Goal: Find specific page/section: Find specific page/section

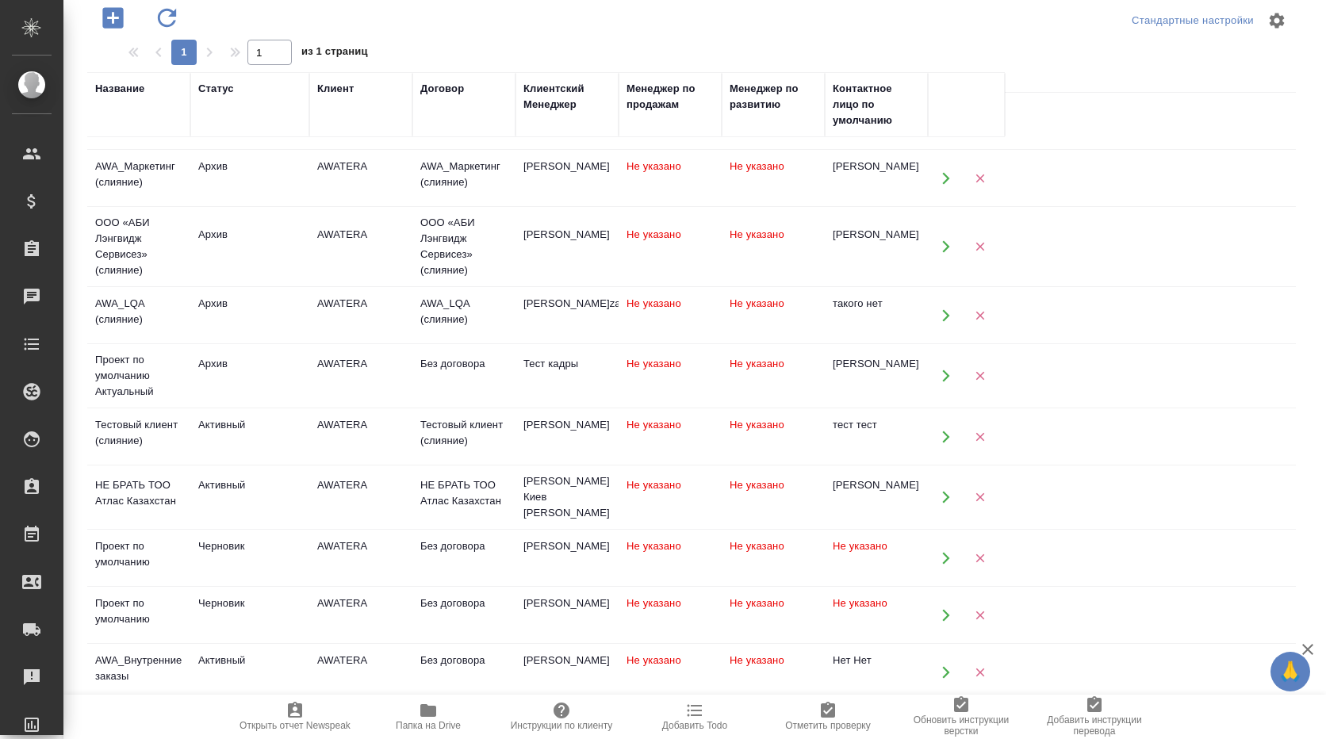
scroll to position [1885, 0]
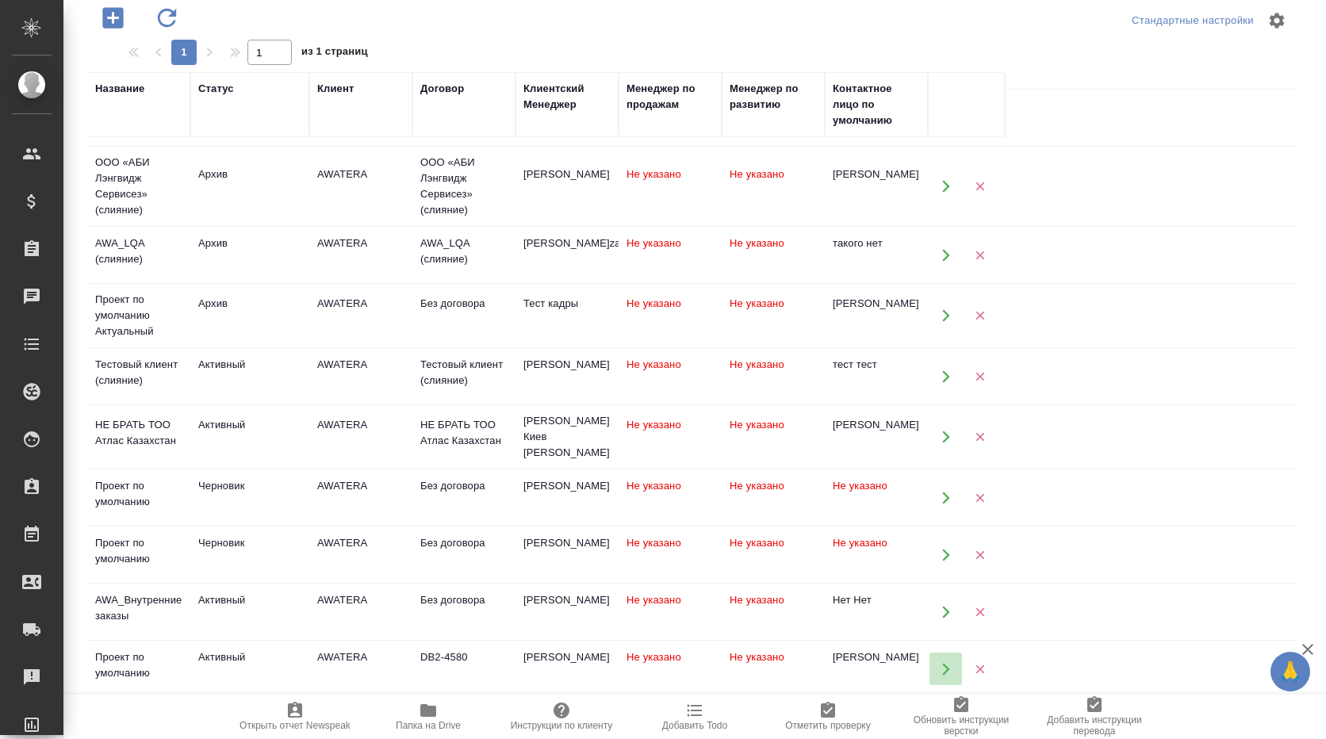
click at [949, 663] on icon "button" at bounding box center [945, 669] width 7 height 12
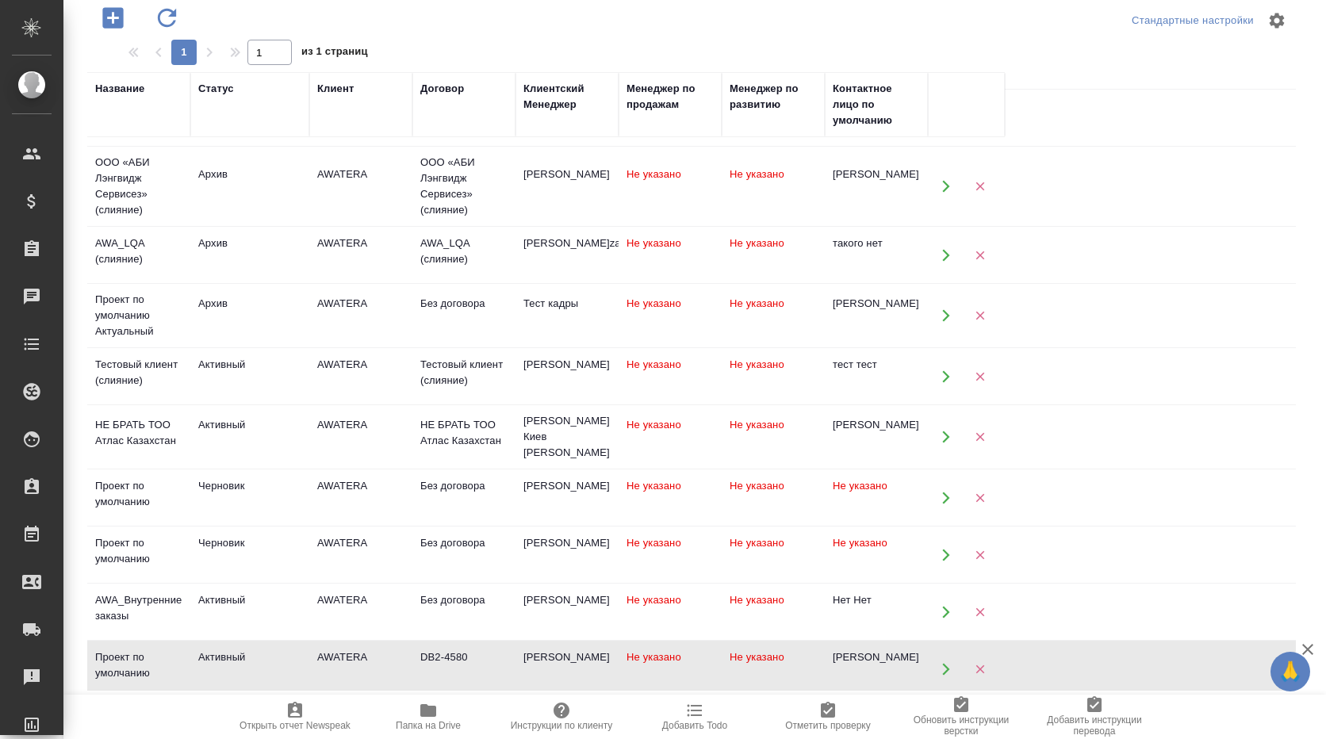
click at [558, 650] on div "Романенко Руфина" at bounding box center [566, 658] width 87 height 16
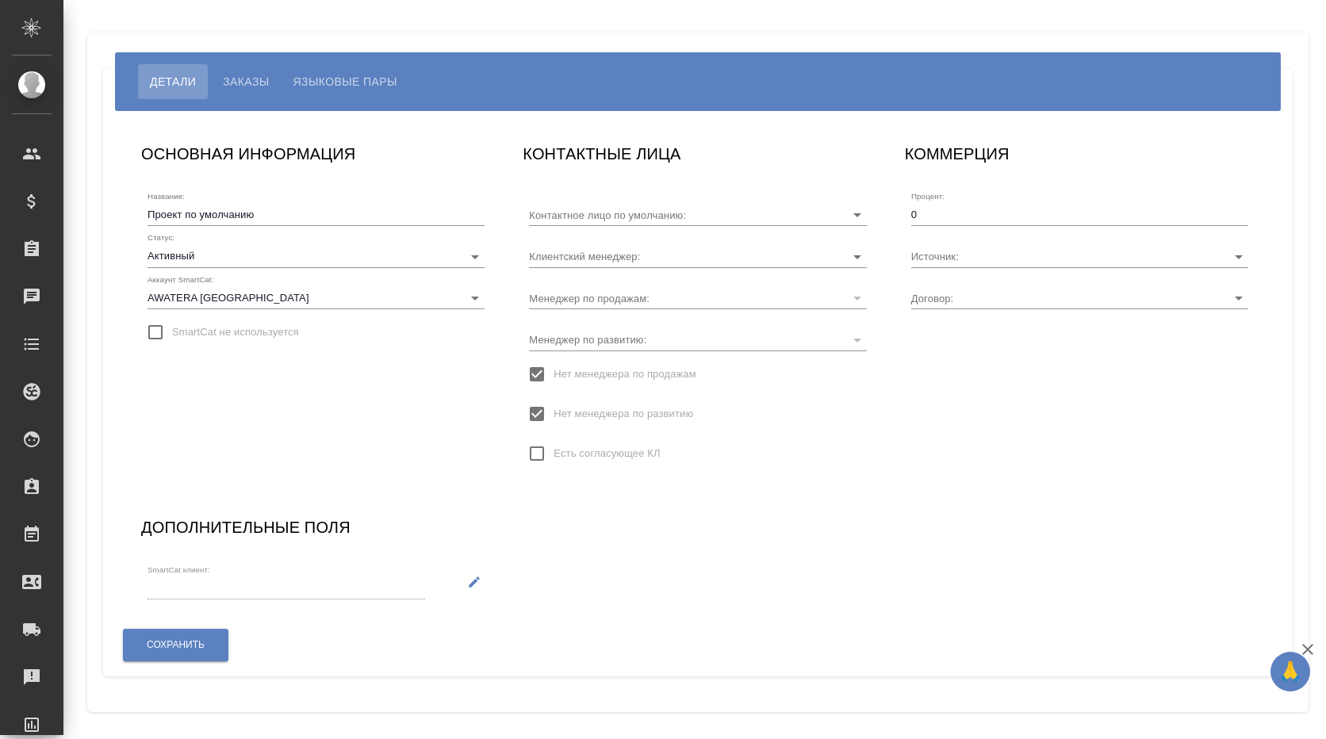
type input "DB2-4580"
type input "[PERSON_NAME]"
type input "Руфина Романенко"
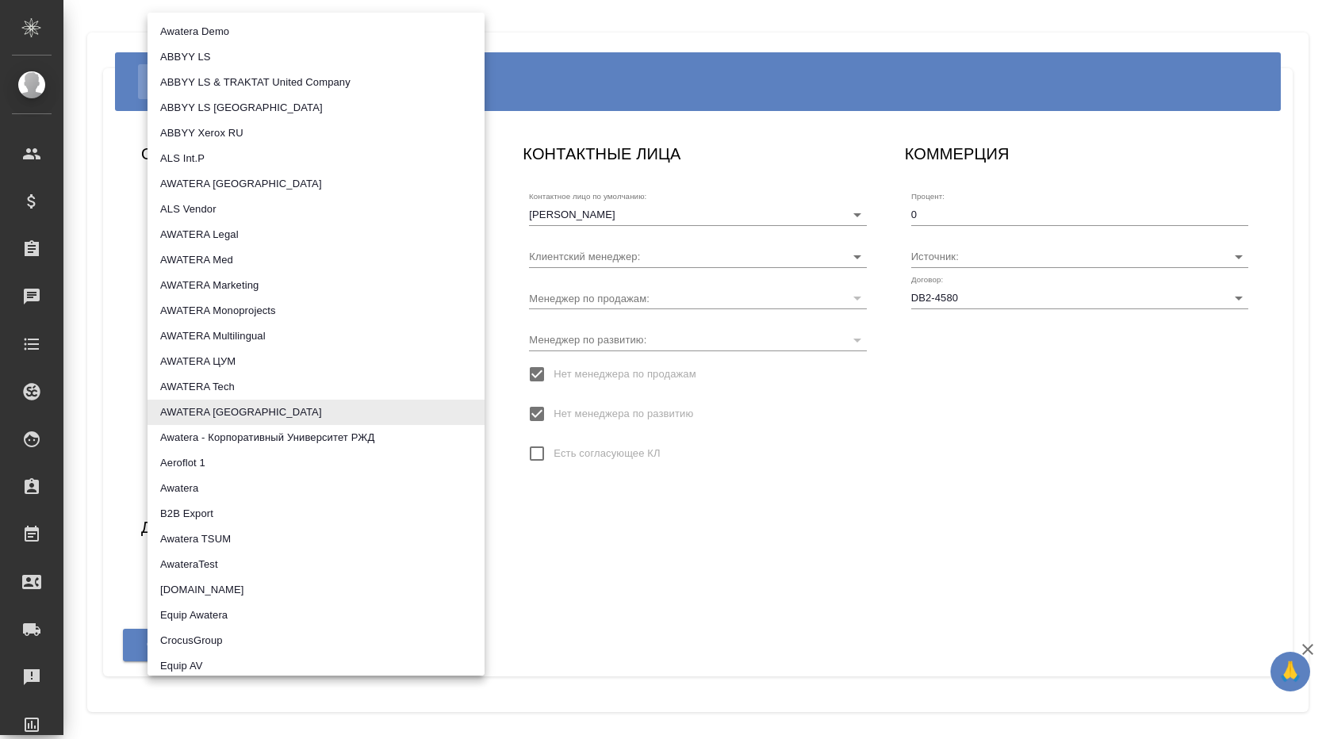
click at [476, 299] on body "🙏 .cls-1 fill:#fff; AWATERA Романенко Руфина r.romanenko Клиенты Спецификации З…" at bounding box center [663, 369] width 1326 height 739
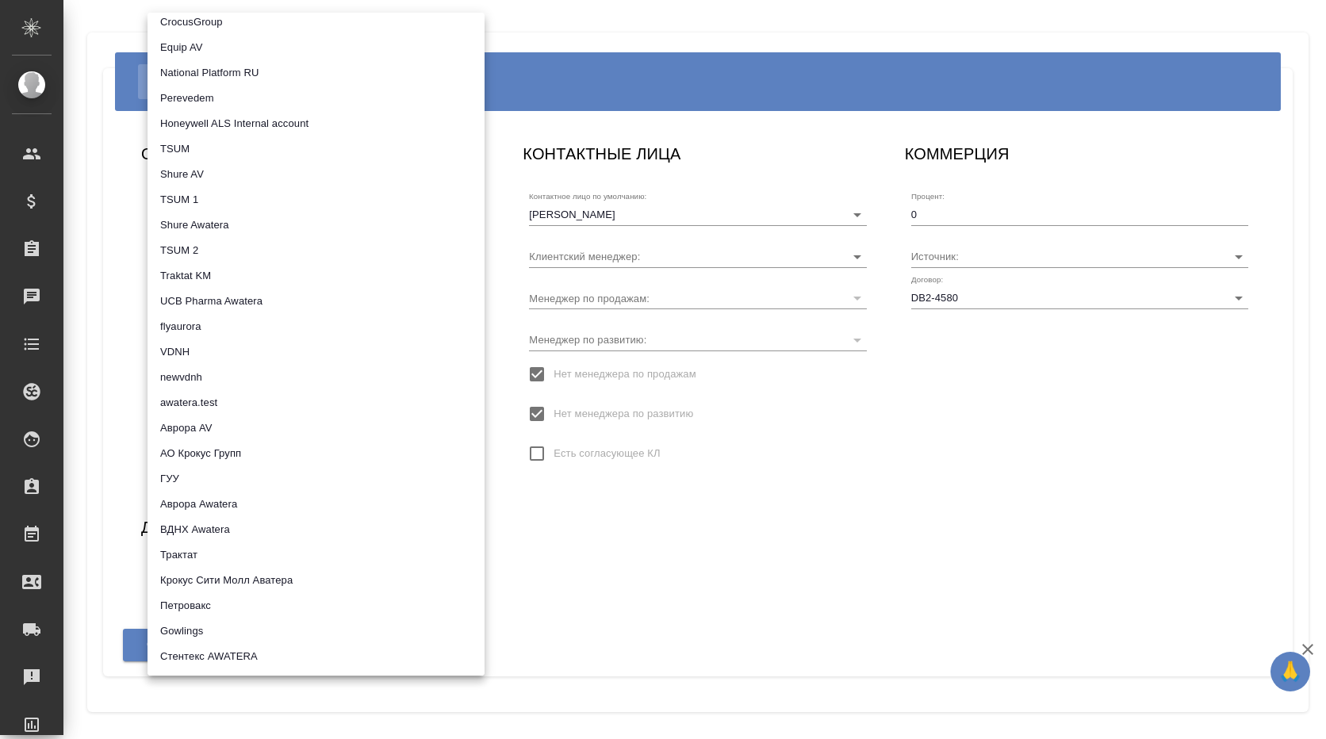
scroll to position [635, 0]
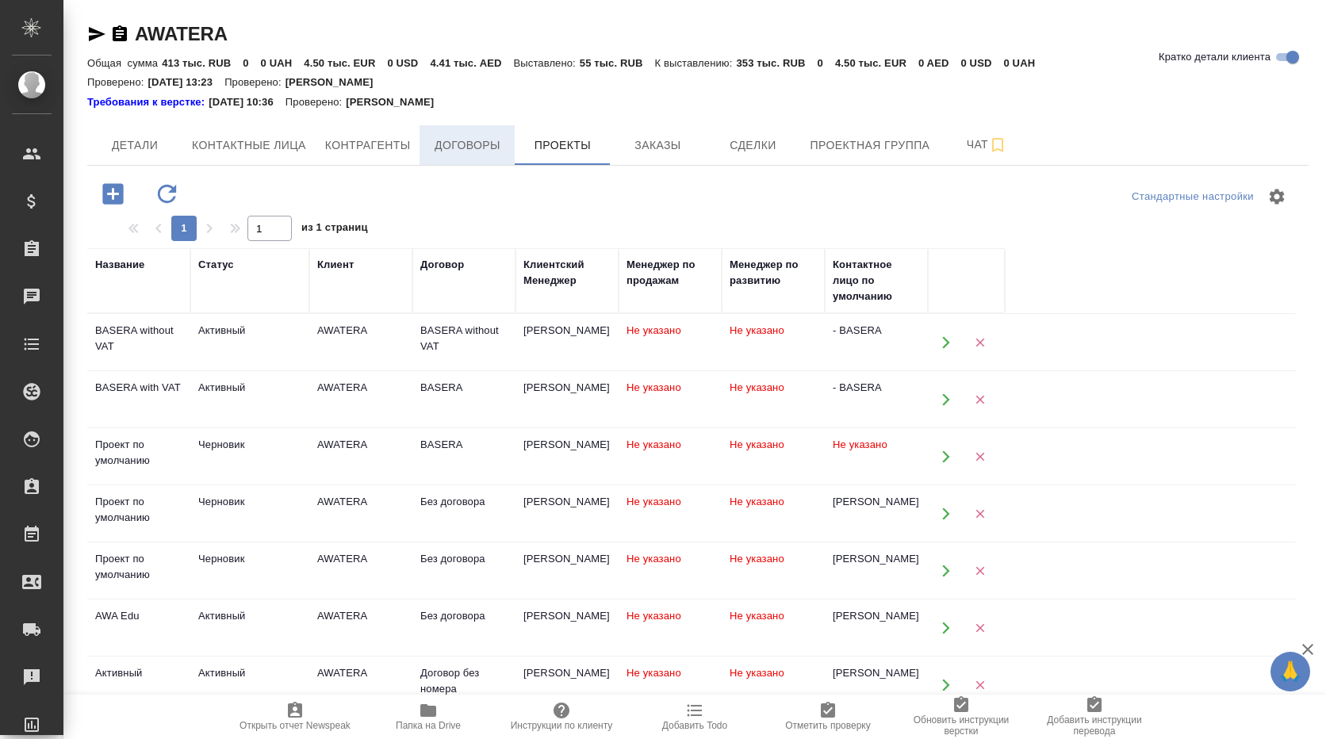
click at [474, 155] on button "Договоры" at bounding box center [467, 145] width 95 height 40
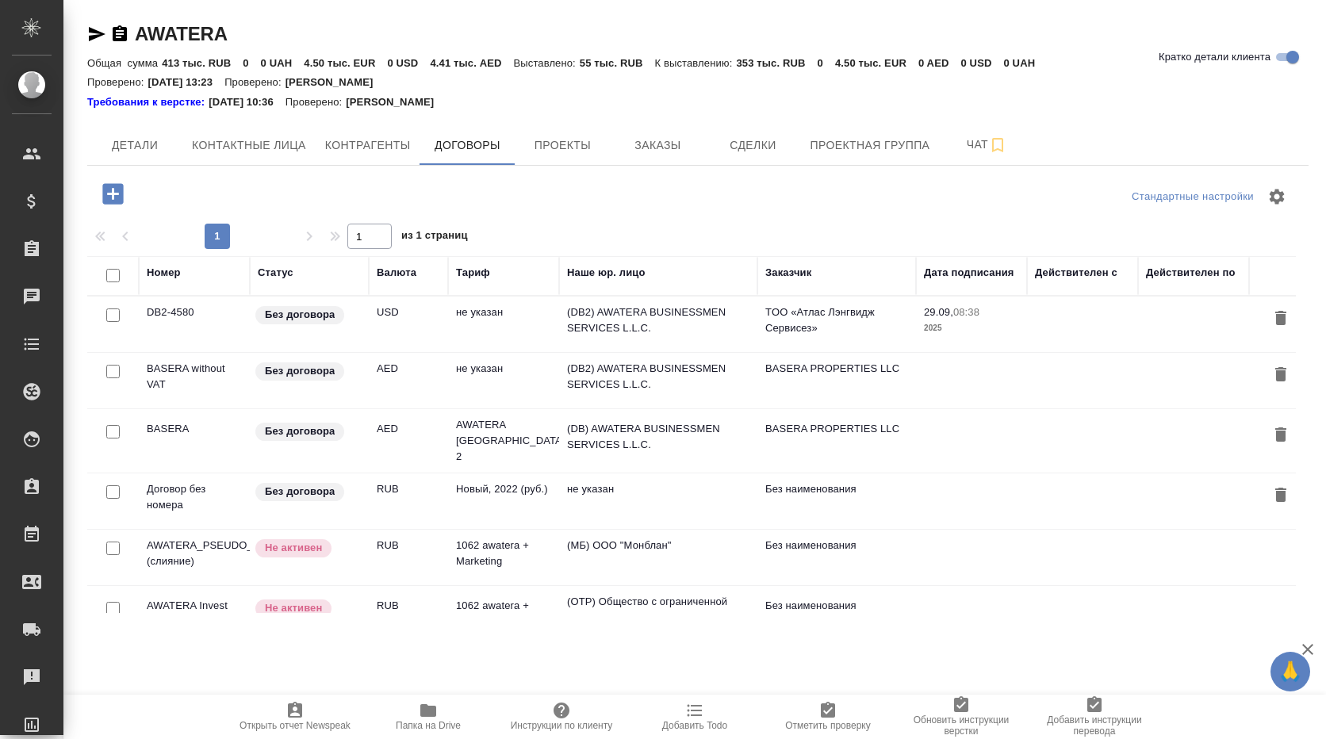
click at [639, 316] on td "(DB2) AWATERA BUSINESSMEN SERVICES L.L.C." at bounding box center [658, 325] width 198 height 56
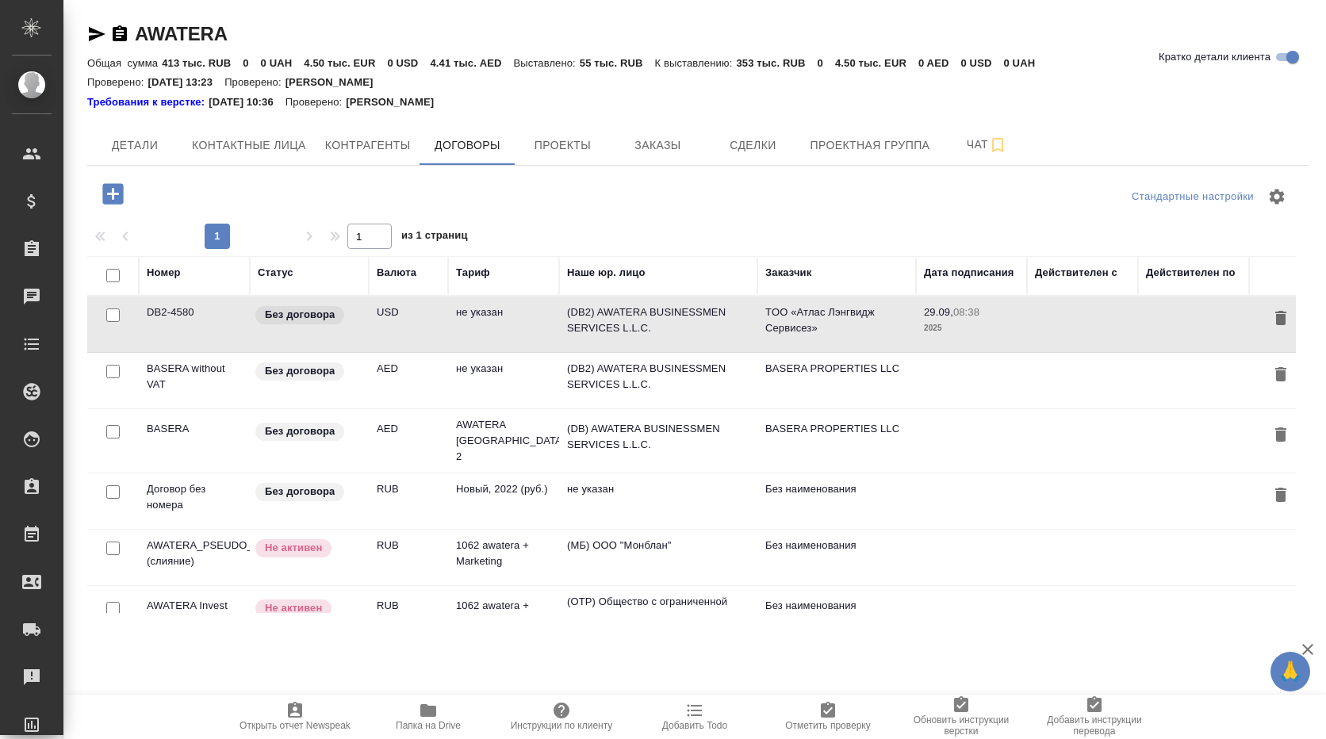
click at [639, 316] on td "(DB2) AWATERA BUSINESSMEN SERVICES L.L.C." at bounding box center [658, 325] width 198 height 56
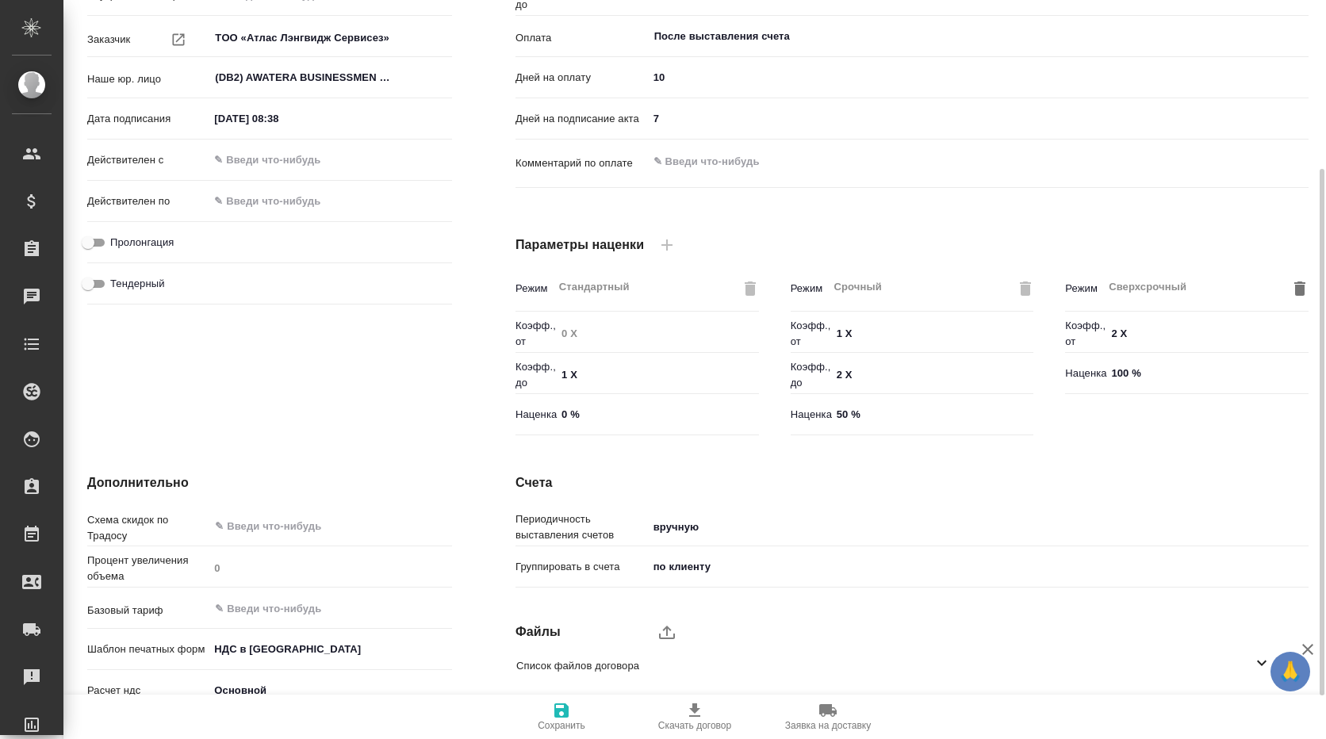
scroll to position [298, 0]
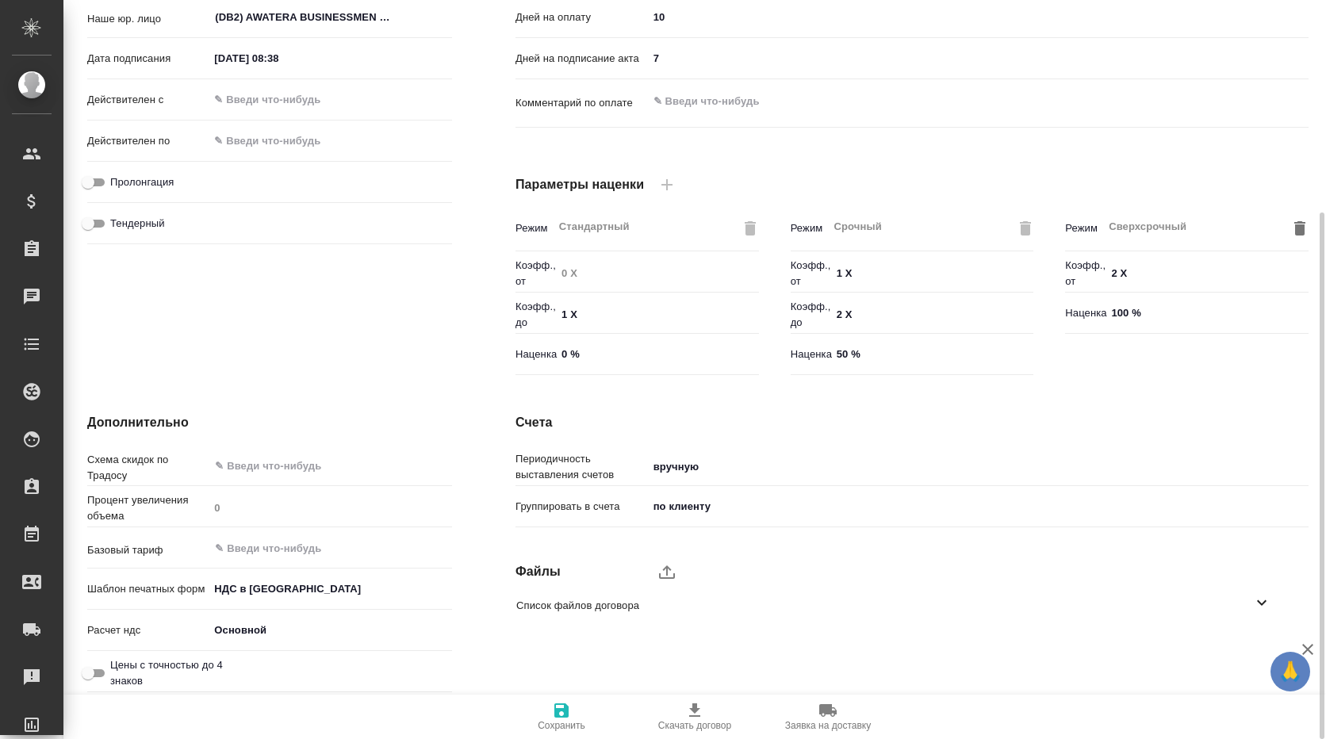
click at [356, 591] on body "🙏 .cls-1 fill:#fff; AWATERA Романенко Руфина r.romanenko Клиенты Спецификации З…" at bounding box center [663, 369] width 1326 height 739
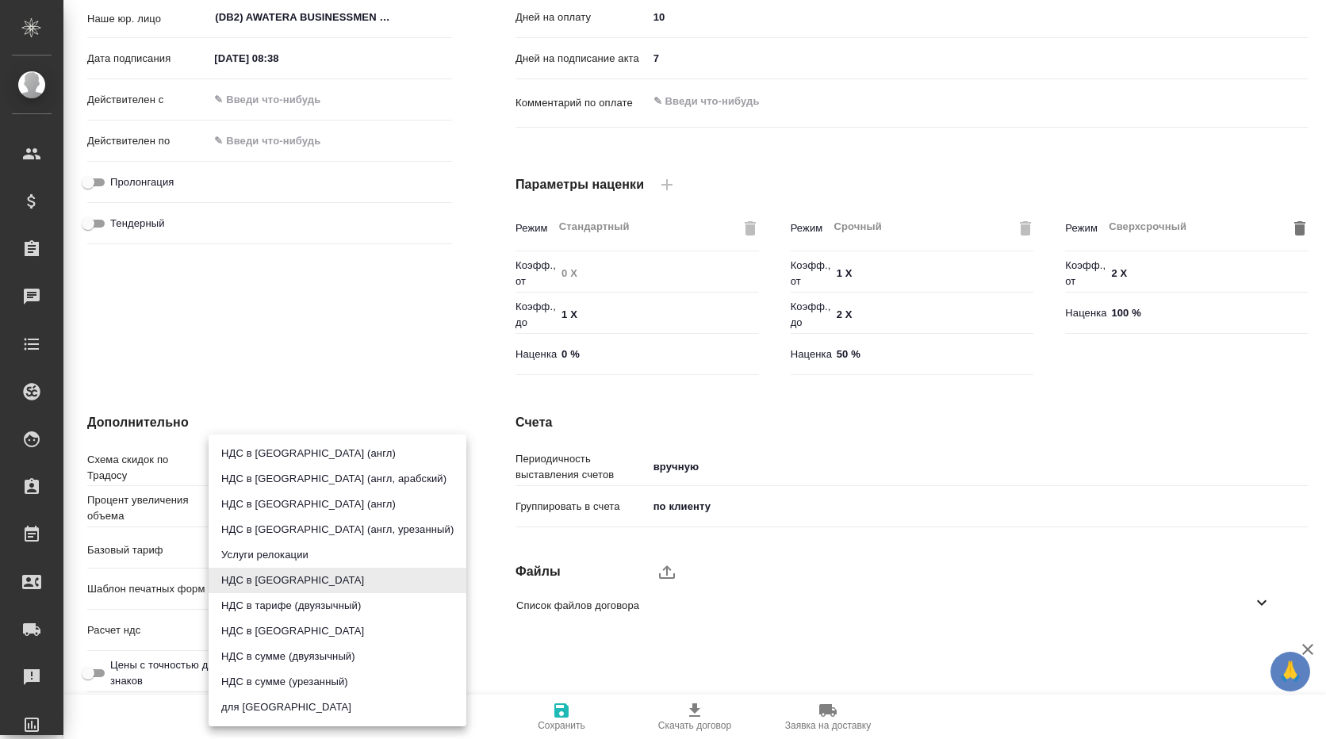
click at [1033, 599] on div at bounding box center [663, 369] width 1326 height 739
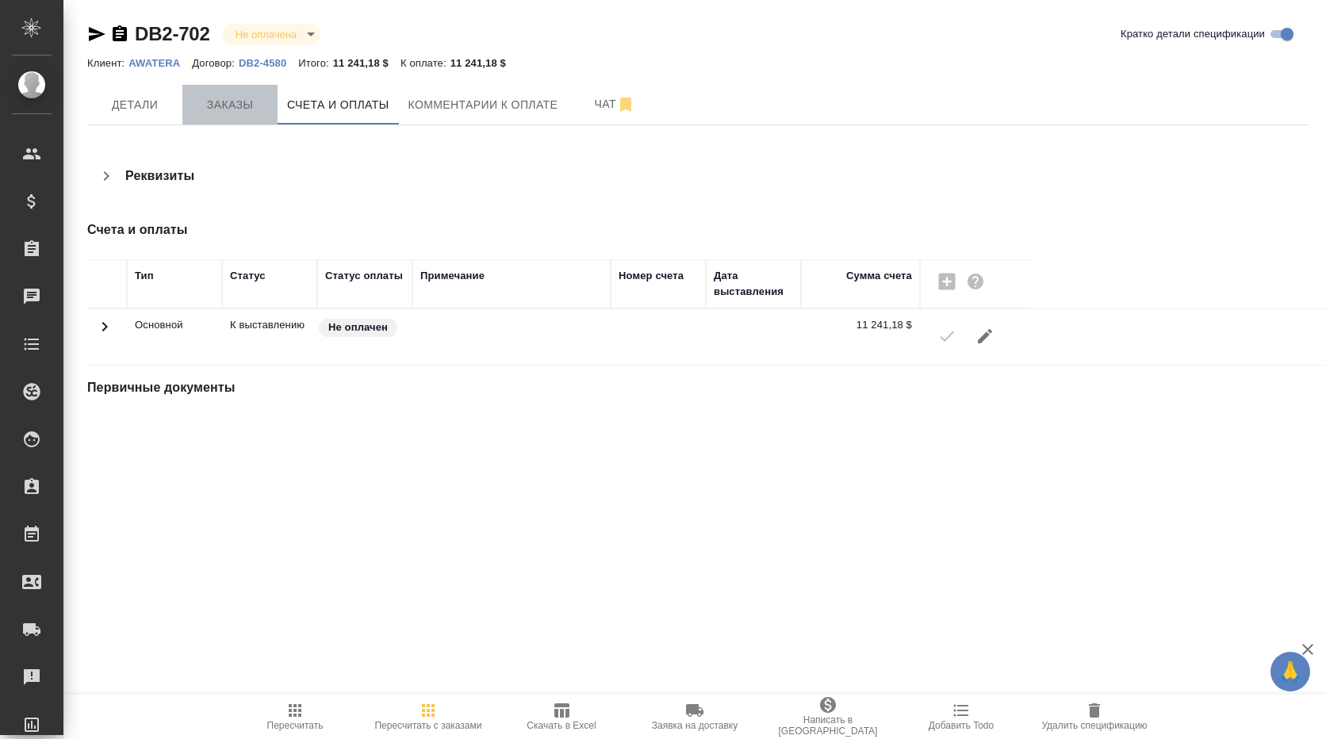
click at [252, 105] on span "Заказы" at bounding box center [230, 105] width 76 height 20
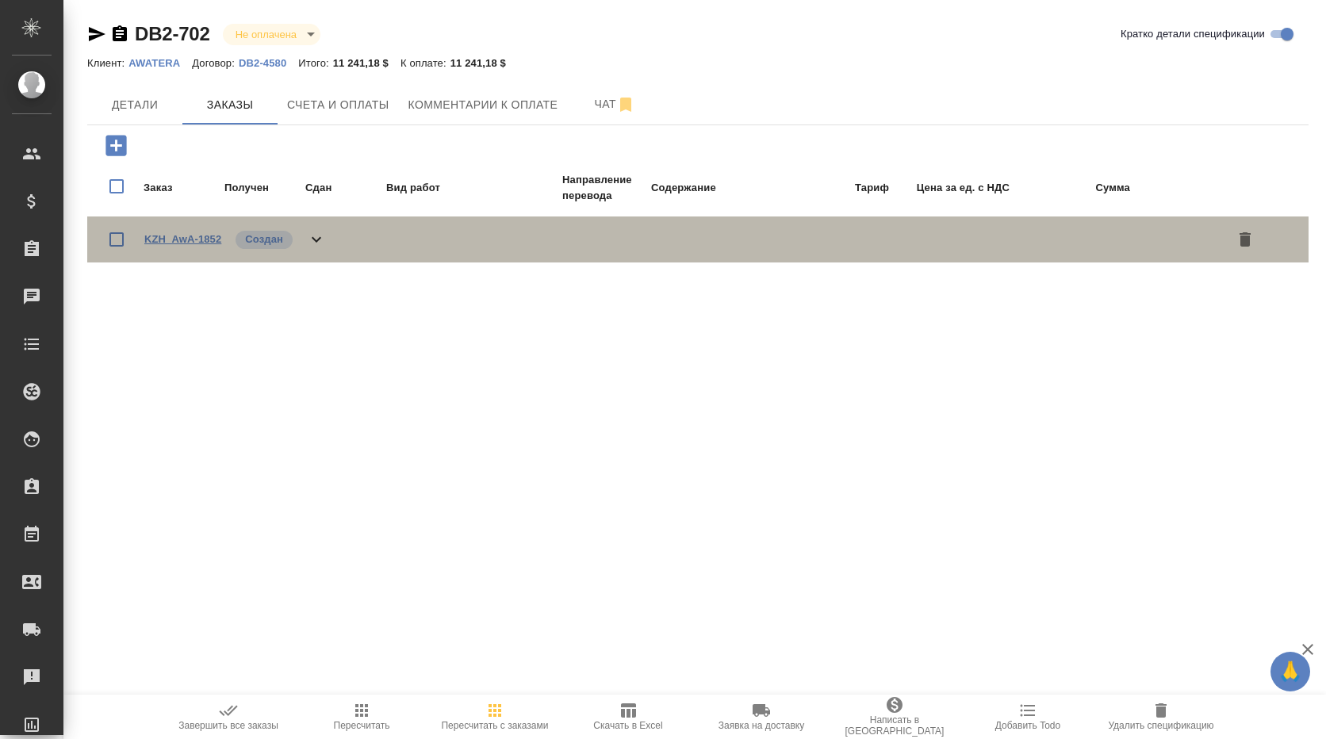
click at [206, 236] on link "KZH_AwA-1852" at bounding box center [182, 239] width 77 height 12
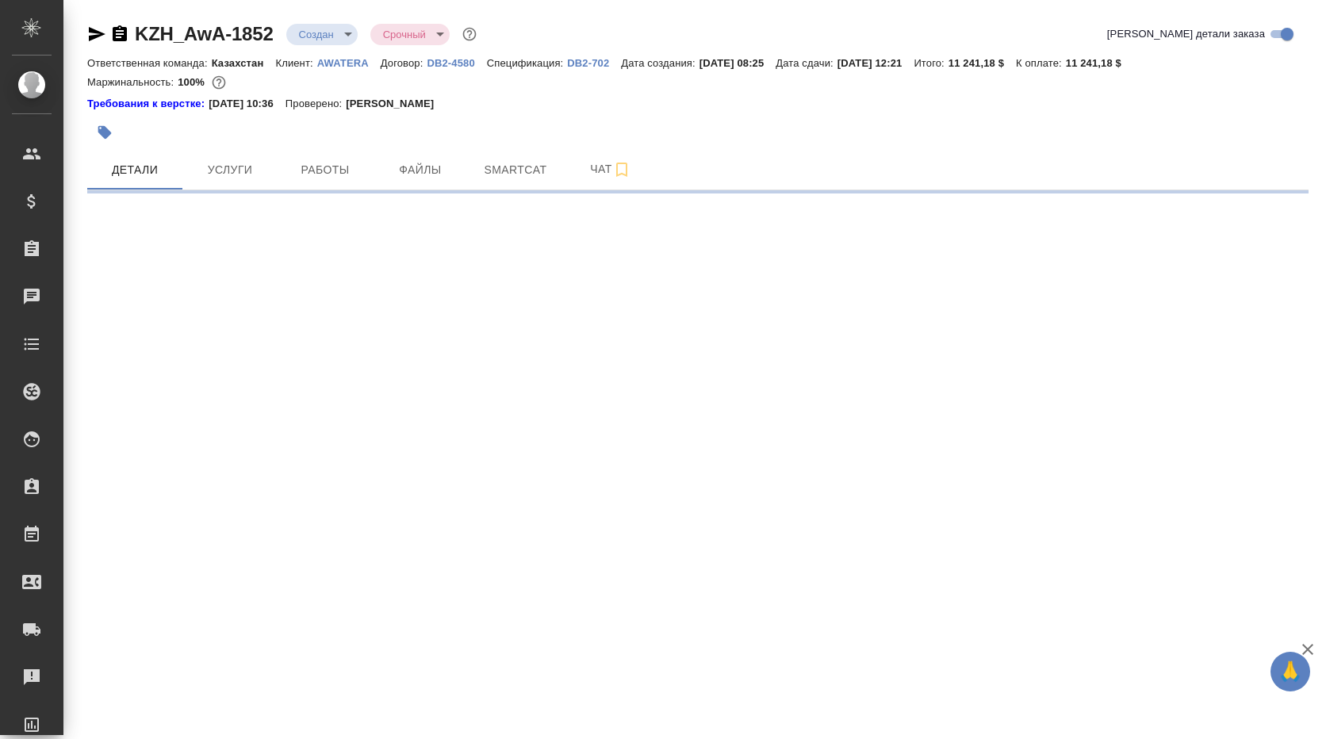
select select "RU"
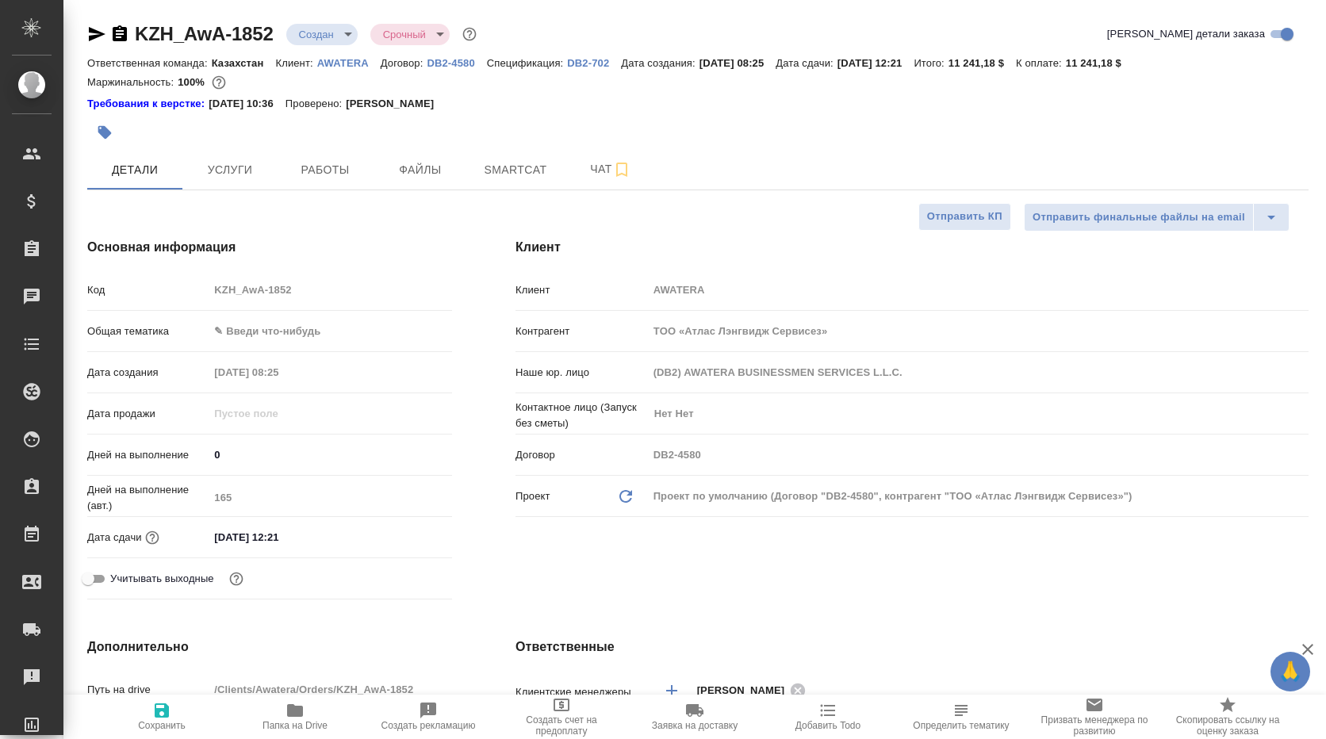
type textarea "x"
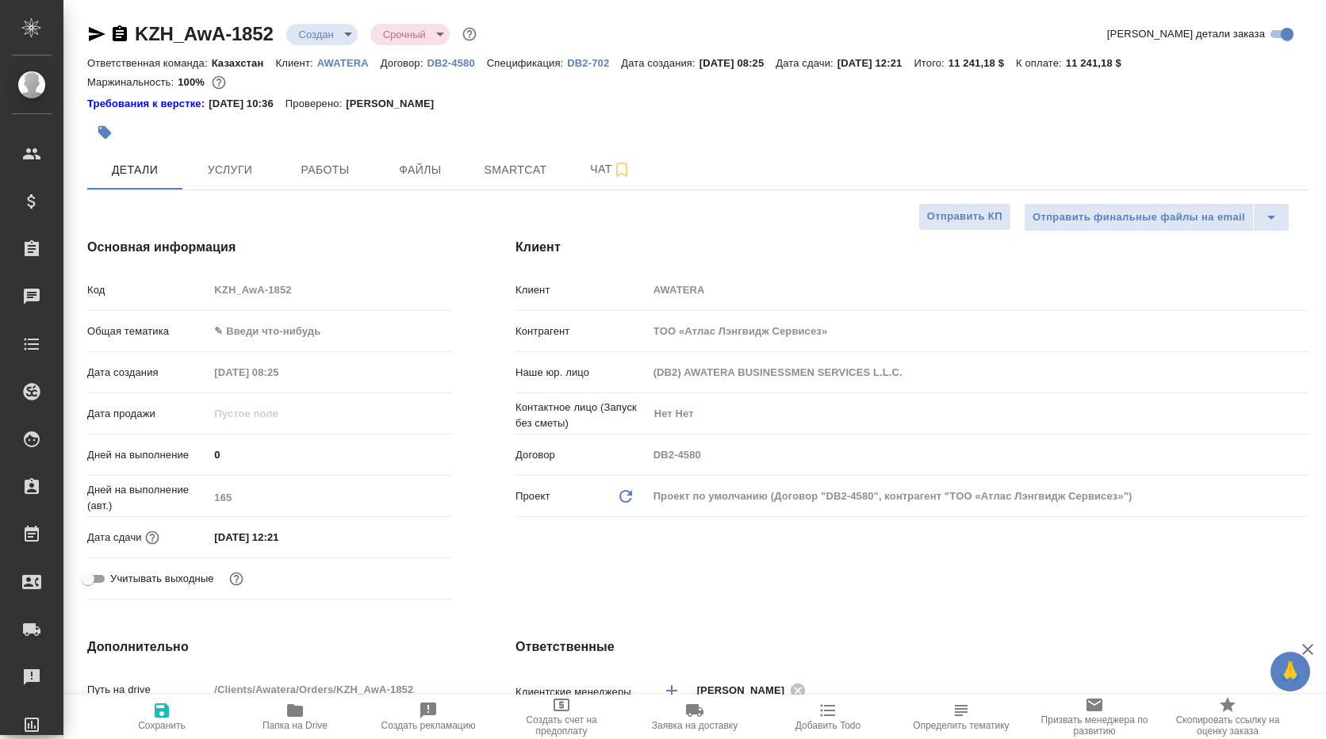
type textarea "x"
click at [356, 63] on p "AWATERA" at bounding box center [348, 63] width 63 height 12
type textarea "x"
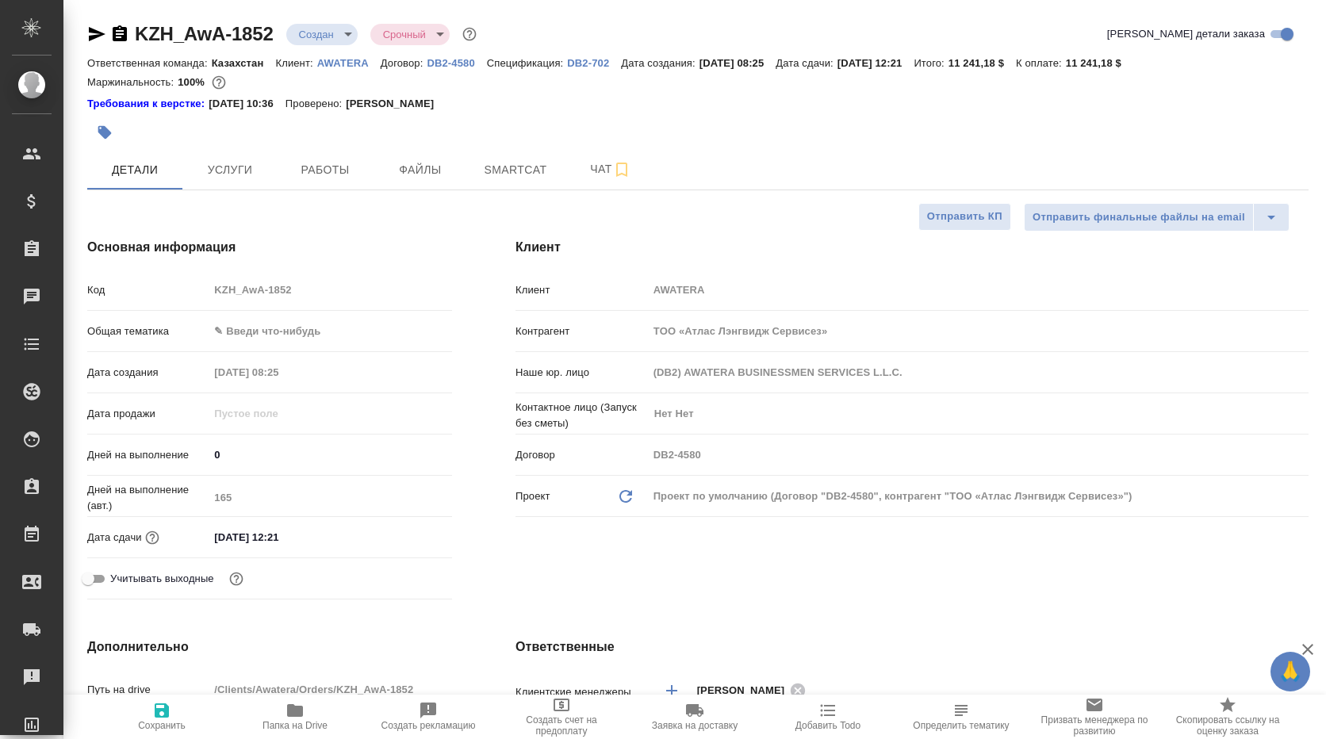
type textarea "x"
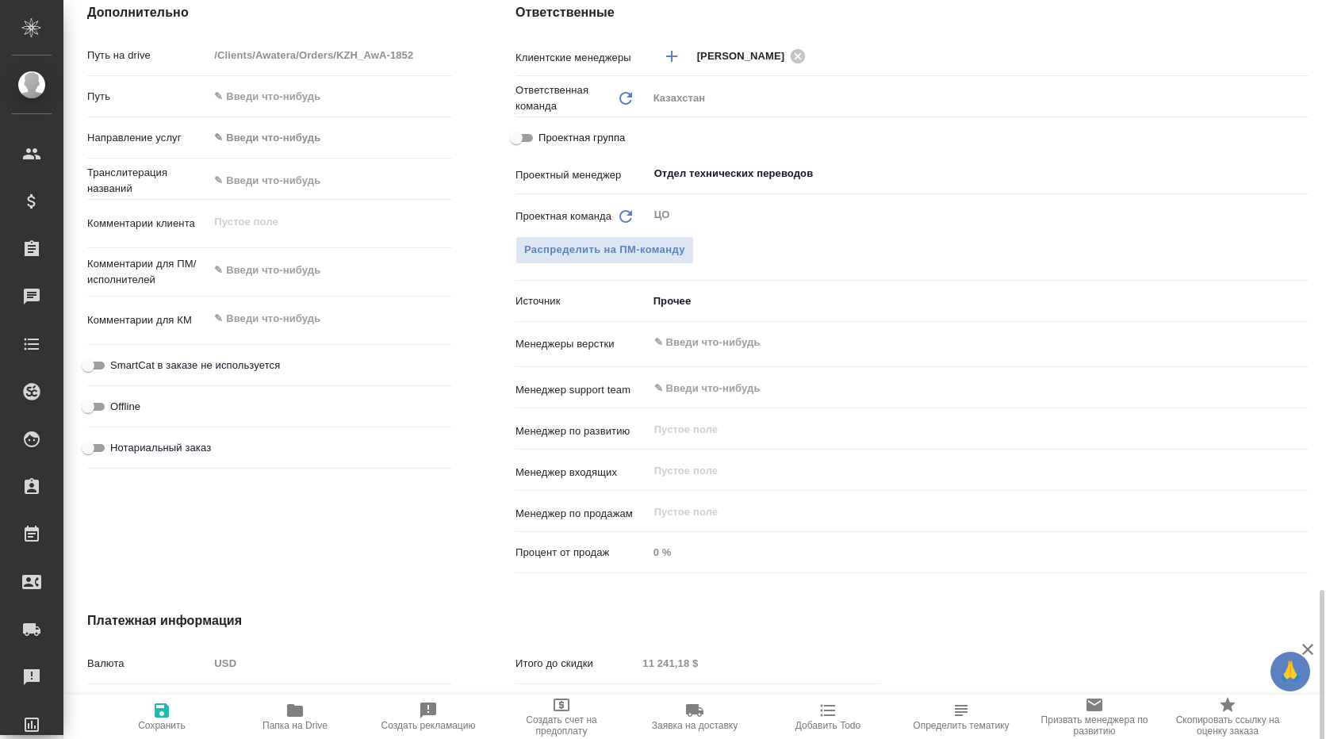
scroll to position [833, 0]
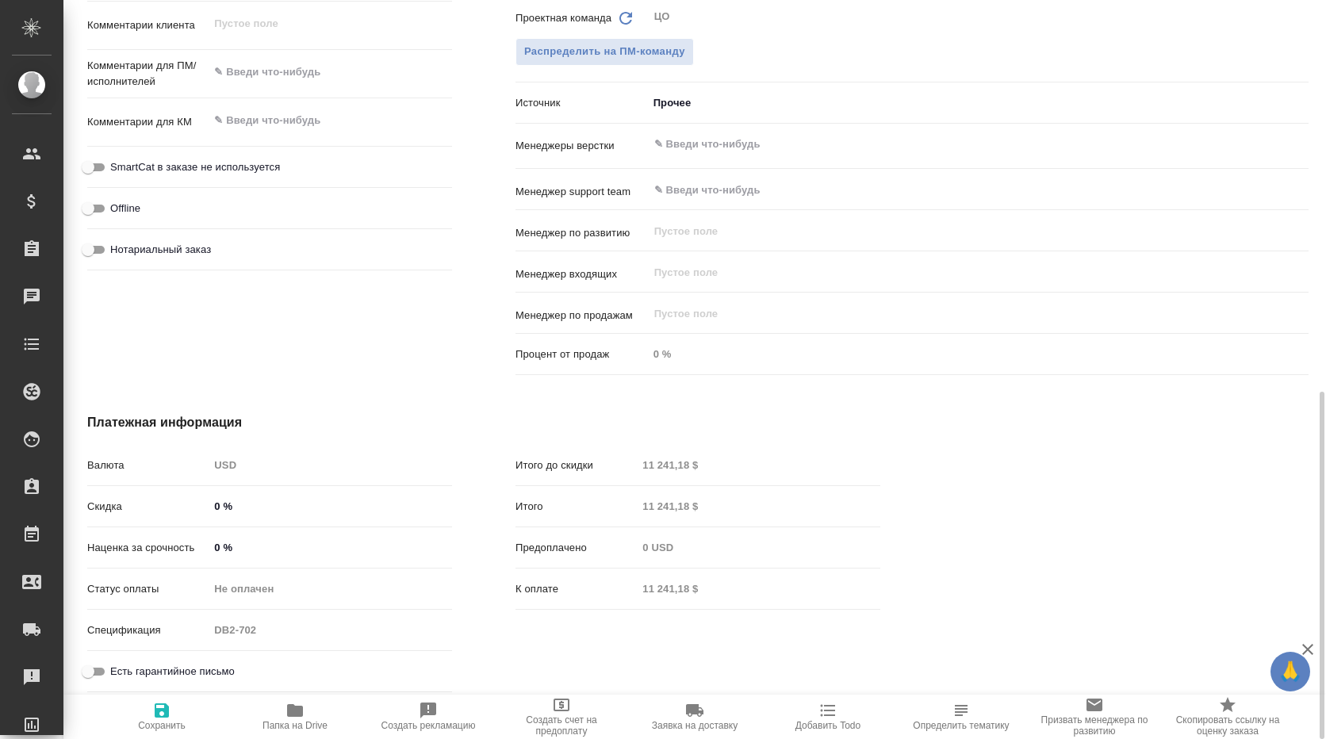
type textarea "x"
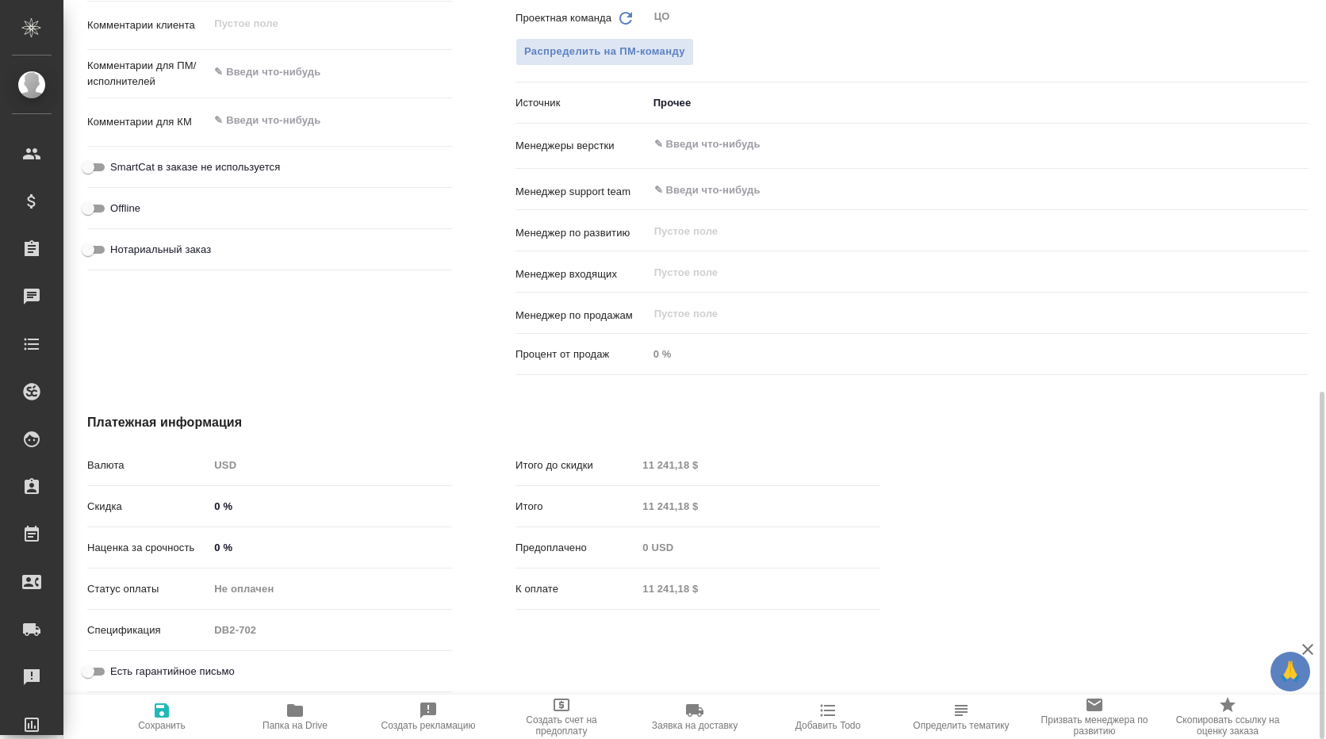
type textarea "x"
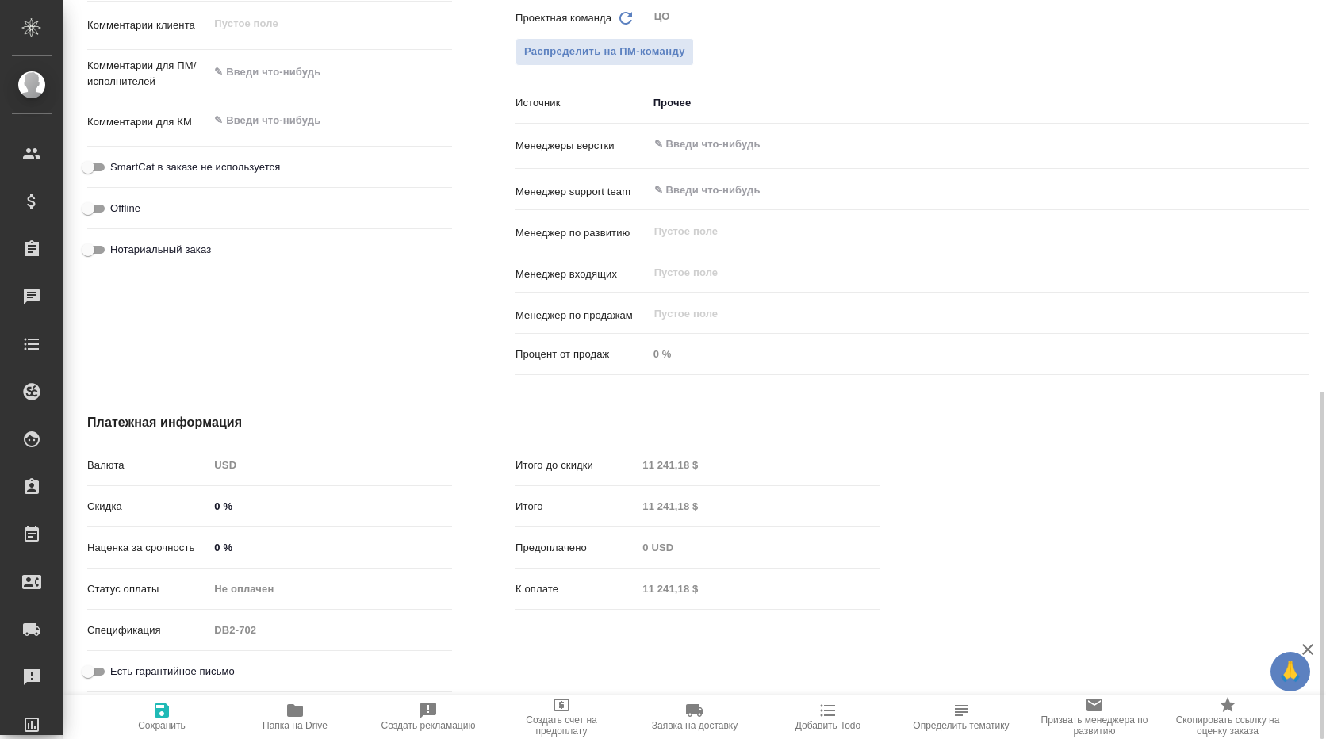
type textarea "x"
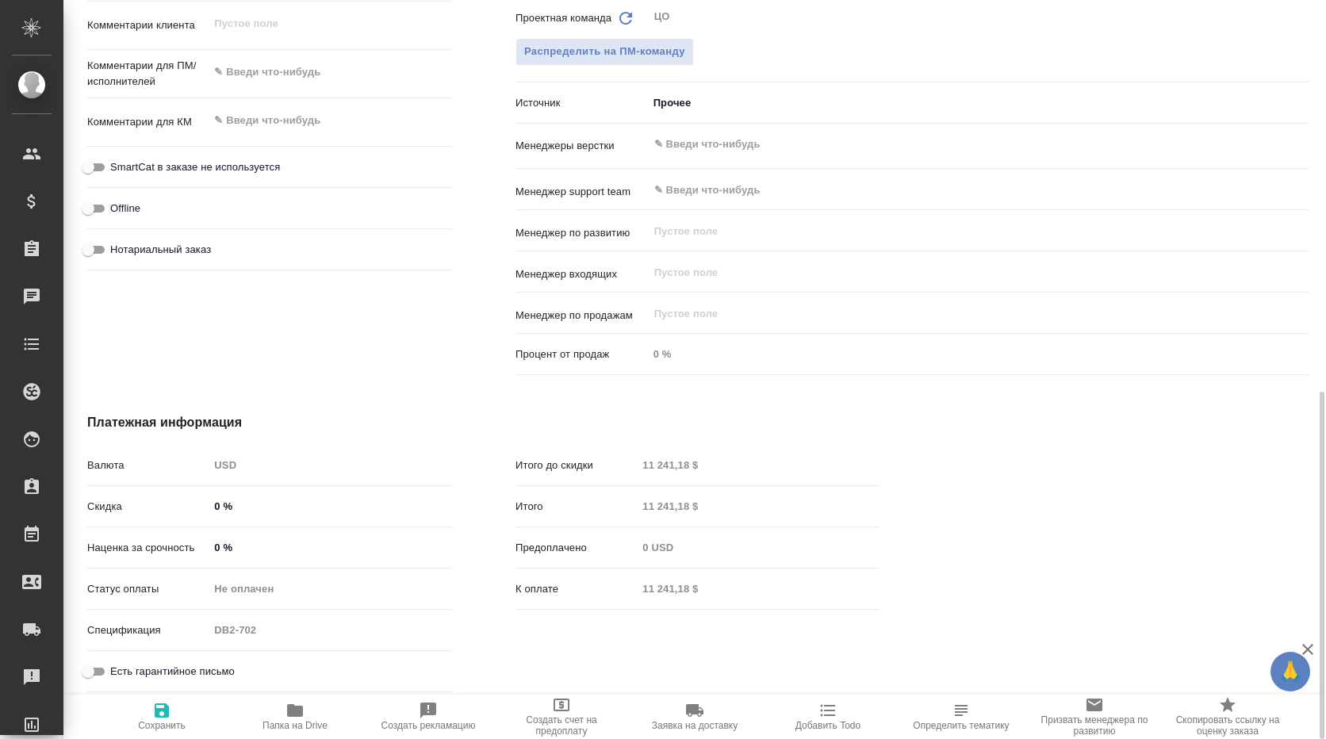
type textarea "x"
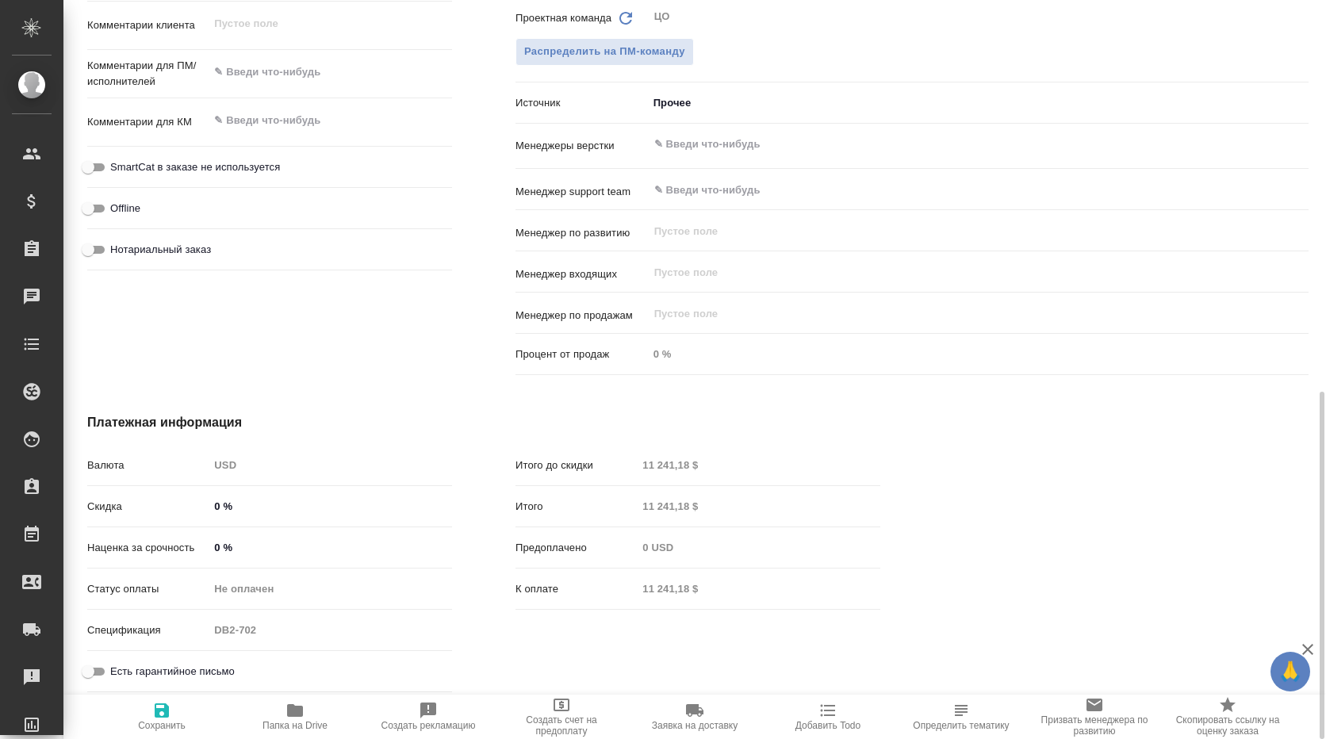
type textarea "x"
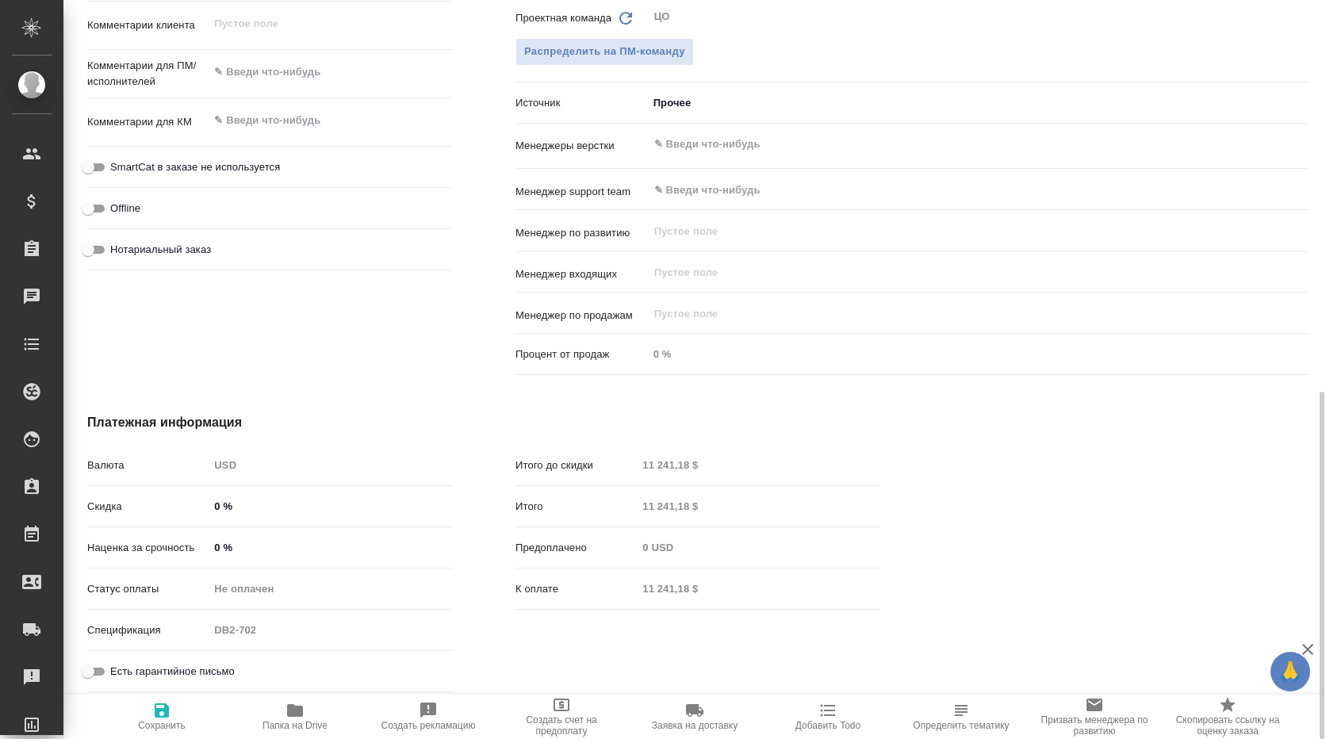
type textarea "x"
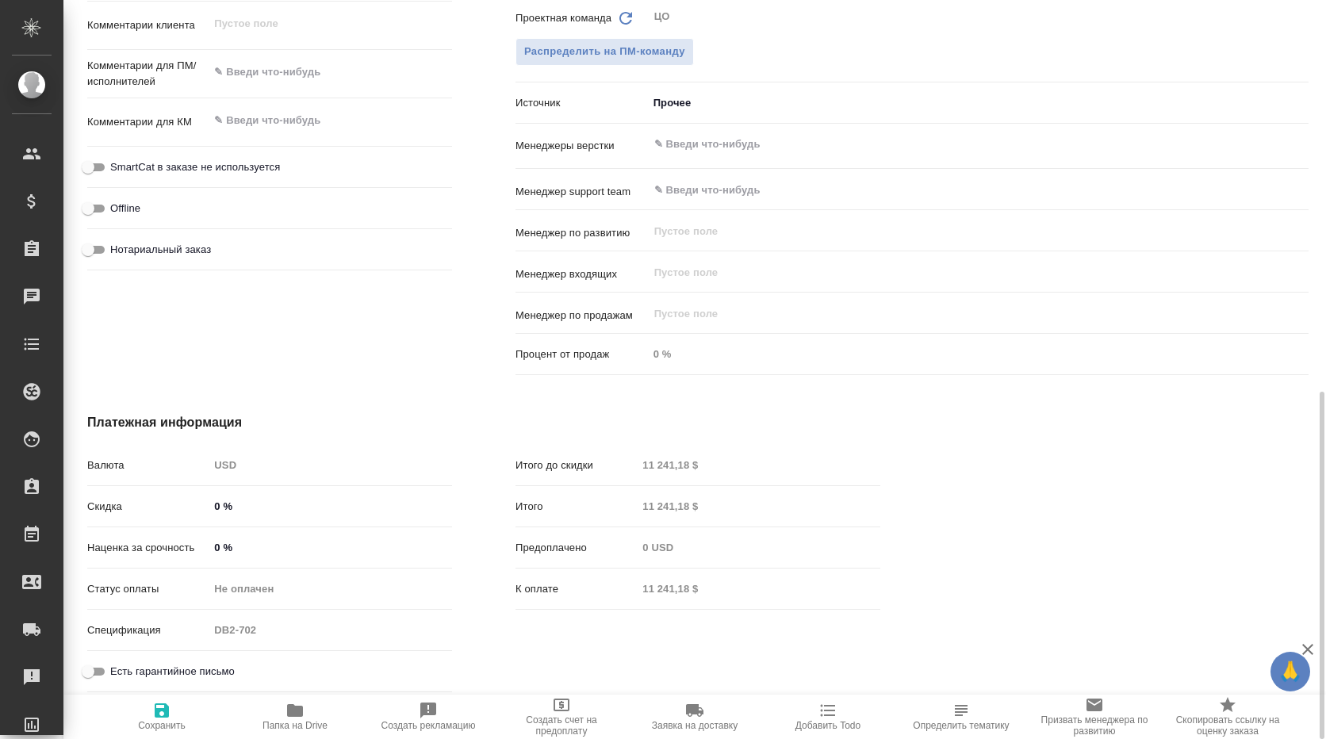
type textarea "x"
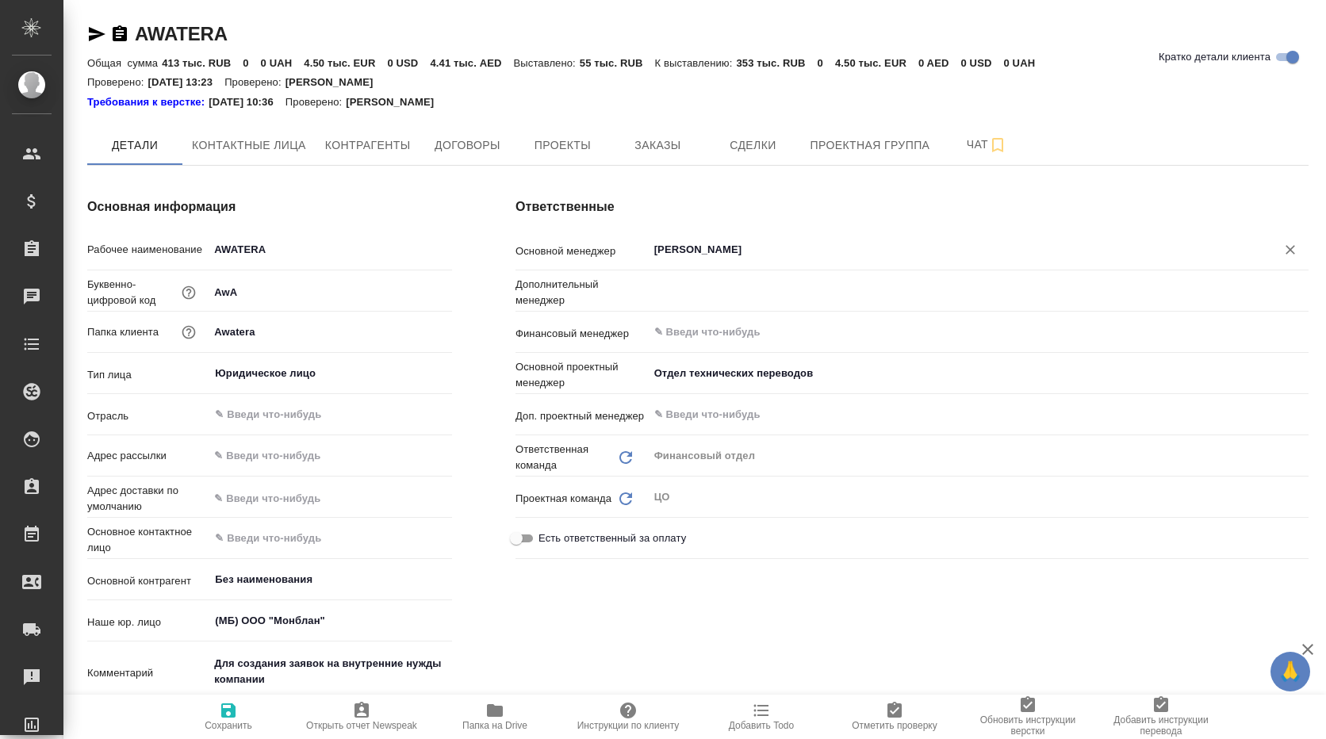
drag, startPoint x: 1290, startPoint y: 249, endPoint x: 1290, endPoint y: 262, distance: 12.7
click at [1290, 262] on div "[PERSON_NAME] ​" at bounding box center [978, 250] width 661 height 29
